Goal: Navigation & Orientation: Find specific page/section

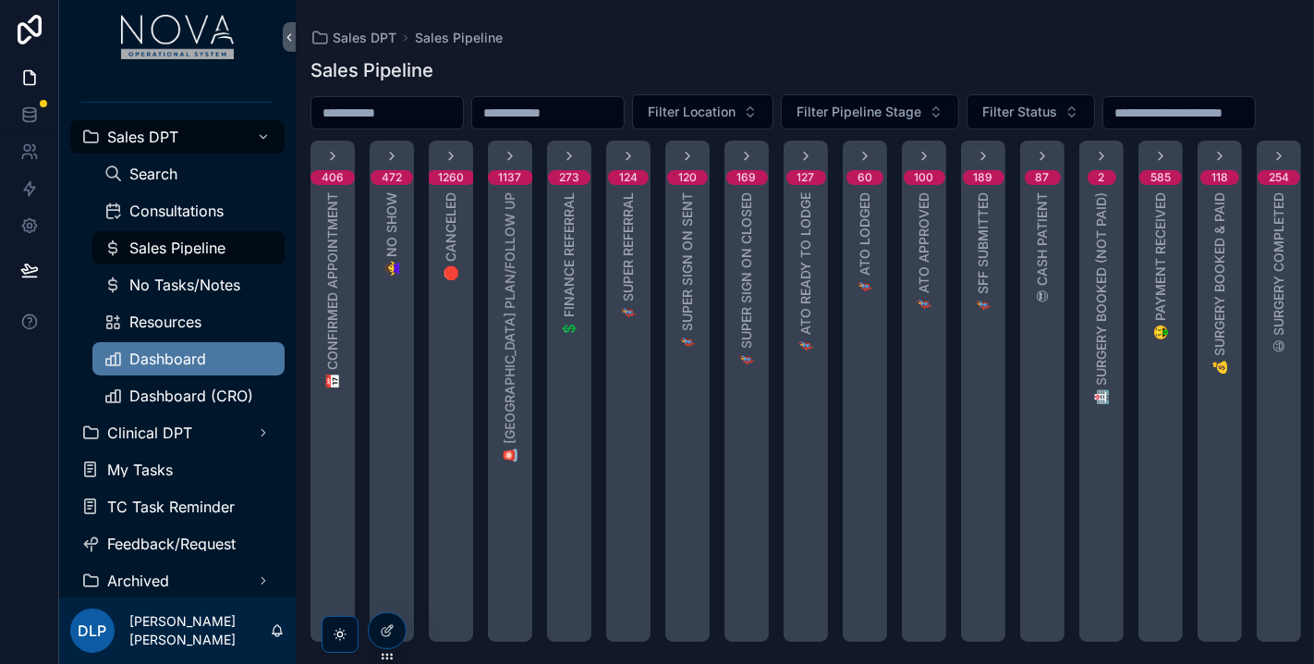
click at [171, 360] on span "Dashboard" at bounding box center [167, 358] width 77 height 15
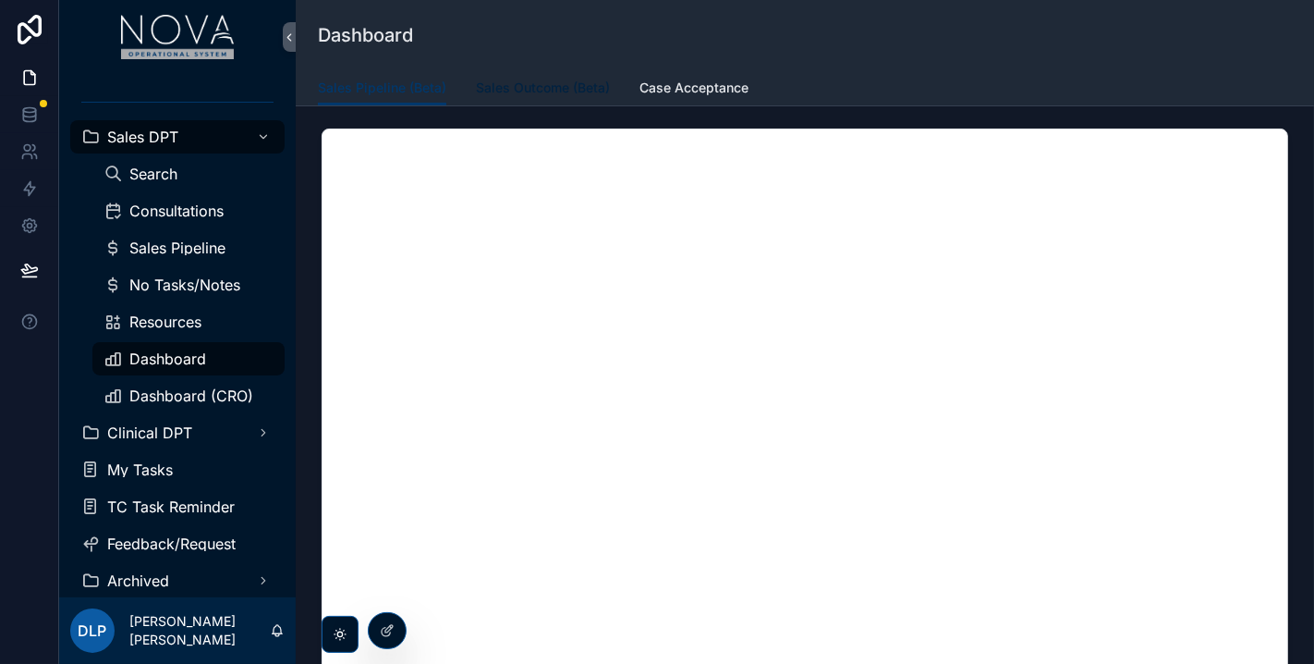
click at [572, 87] on span "Sales Outcome (Beta)" at bounding box center [543, 88] width 134 height 18
